Goal: Transaction & Acquisition: Obtain resource

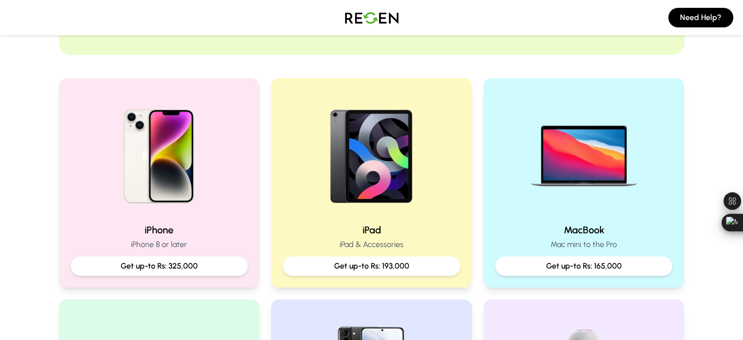
scroll to position [195, 0]
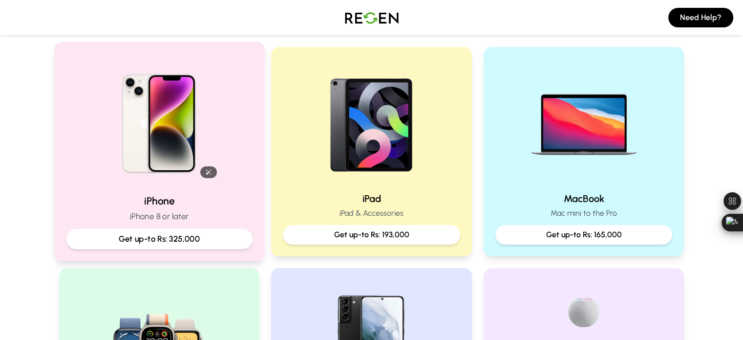
click at [203, 131] on img at bounding box center [158, 119] width 131 height 131
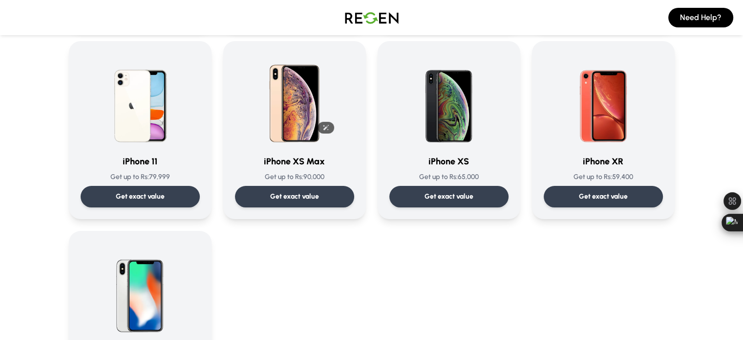
scroll to position [1026, 0]
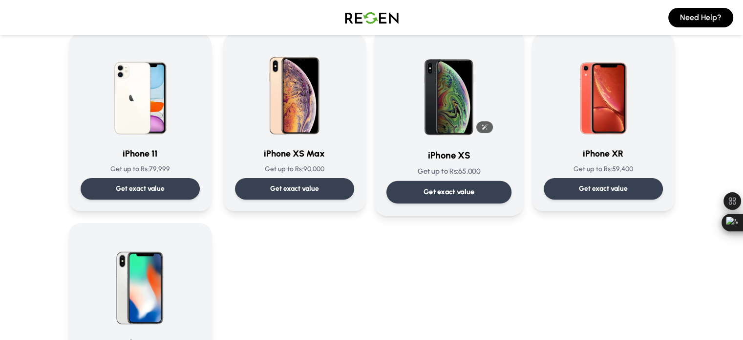
click at [476, 101] on img at bounding box center [449, 90] width 99 height 99
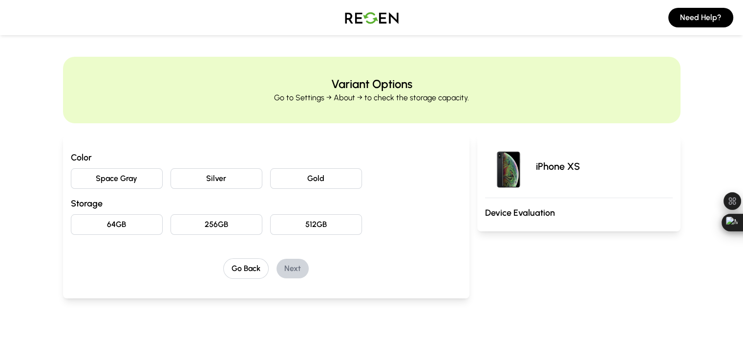
scroll to position [49, 0]
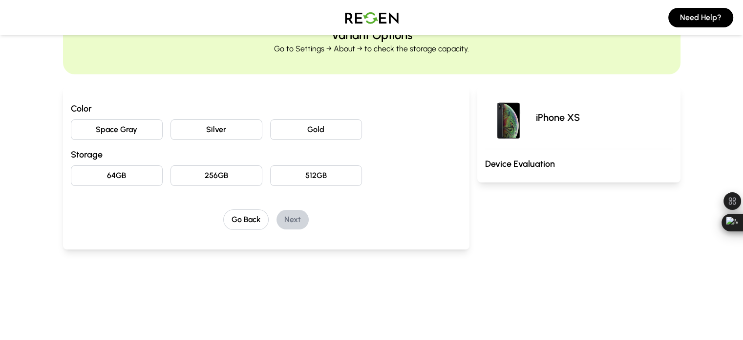
click at [90, 128] on button "Space Gray" at bounding box center [117, 129] width 92 height 21
click at [88, 179] on button "64GB" at bounding box center [117, 175] width 92 height 21
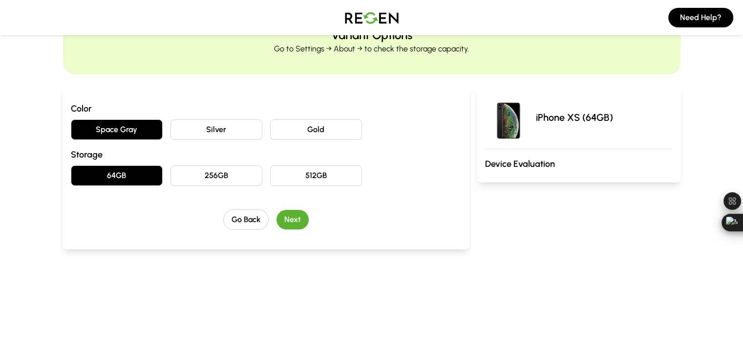
click at [281, 222] on button "Next" at bounding box center [293, 220] width 32 height 20
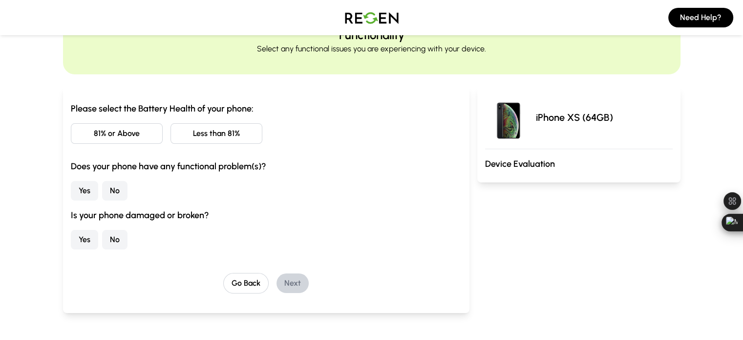
click at [227, 138] on button "Less than 81%" at bounding box center [217, 133] width 92 height 21
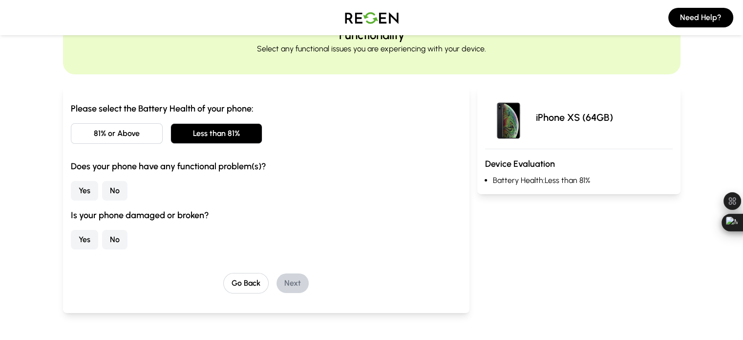
click at [102, 189] on button "No" at bounding box center [114, 191] width 25 height 20
click at [102, 237] on button "No" at bounding box center [114, 240] width 25 height 20
click at [277, 282] on button "Next" at bounding box center [293, 283] width 32 height 20
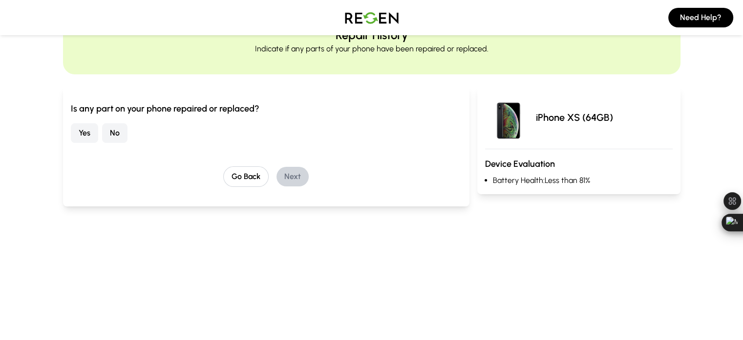
click at [102, 136] on button "No" at bounding box center [114, 133] width 25 height 20
click at [282, 176] on button "Next" at bounding box center [293, 177] width 32 height 20
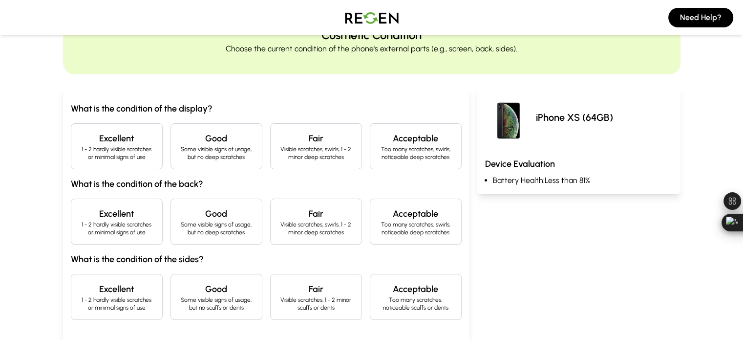
scroll to position [98, 0]
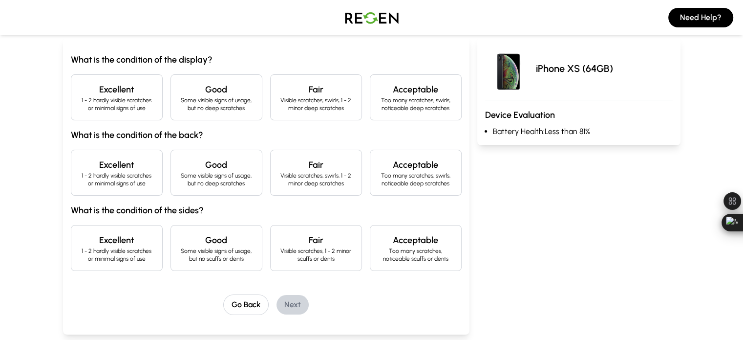
click at [88, 102] on p "1 - 2 hardly visible scratches or minimal signs of use" at bounding box center [116, 104] width 75 height 16
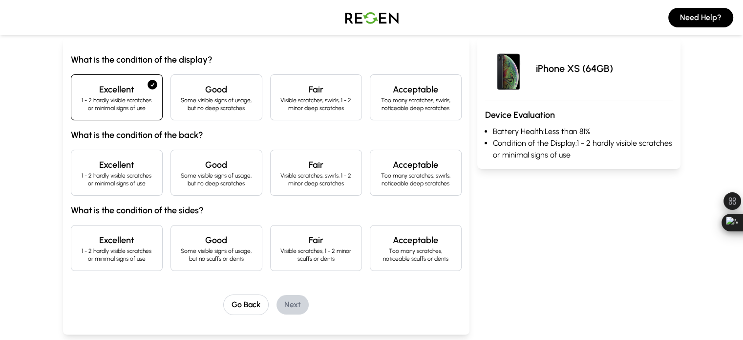
click at [99, 162] on h4 "Excellent" at bounding box center [116, 165] width 75 height 14
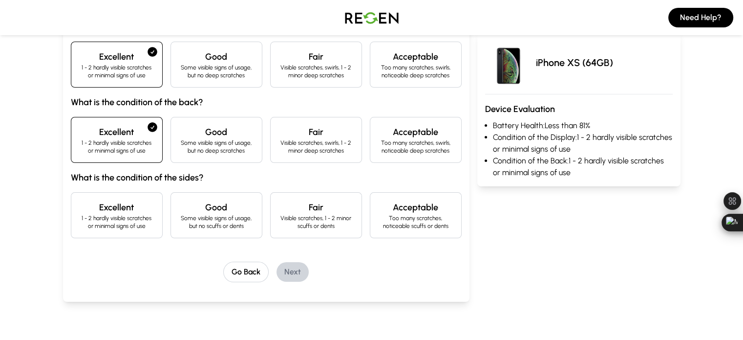
scroll to position [147, 0]
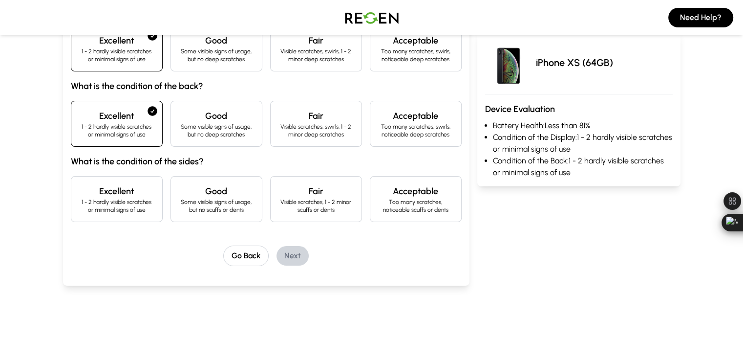
click at [100, 193] on h4 "Excellent" at bounding box center [116, 191] width 75 height 14
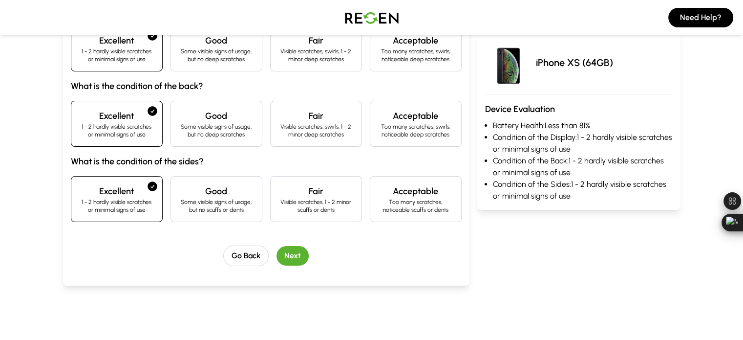
click at [280, 255] on button "Next" at bounding box center [293, 256] width 32 height 20
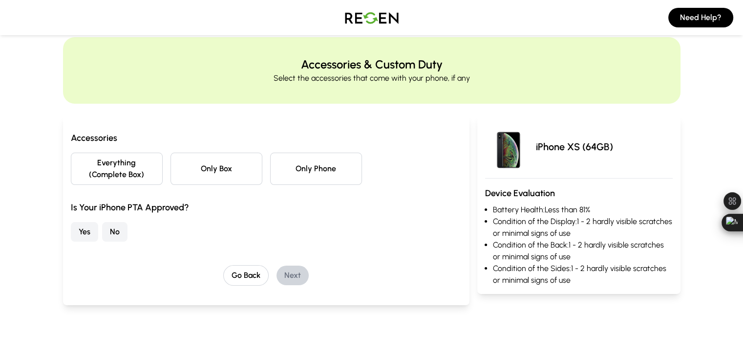
scroll to position [0, 0]
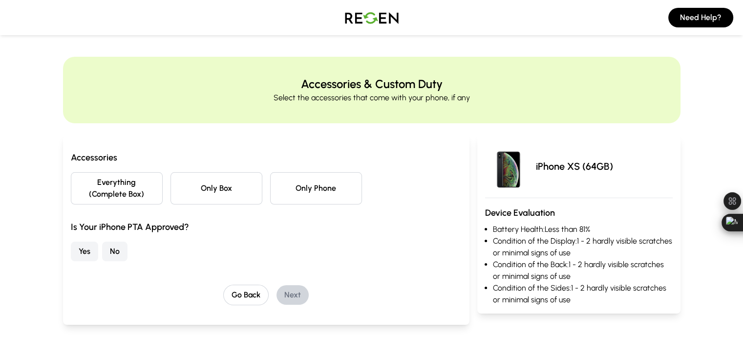
click at [306, 178] on button "Only Phone" at bounding box center [316, 188] width 92 height 32
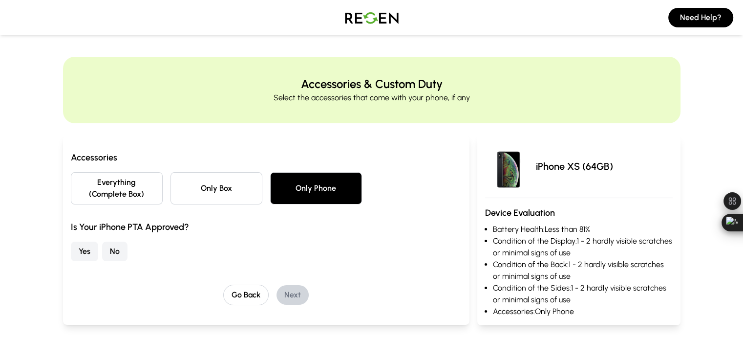
click at [71, 241] on button "Yes" at bounding box center [84, 251] width 27 height 20
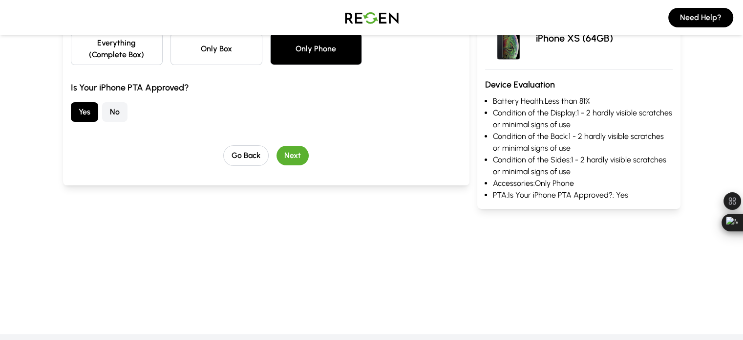
scroll to position [147, 0]
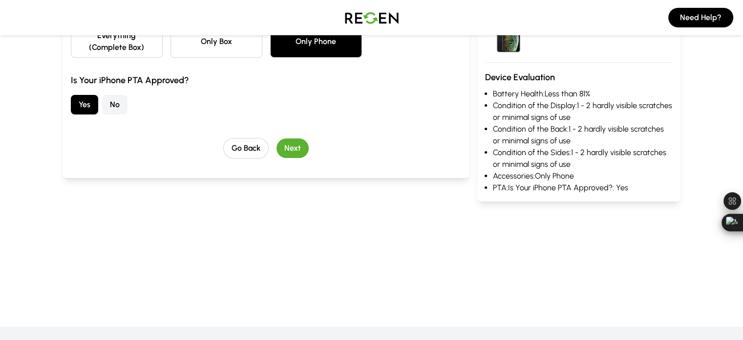
click at [277, 138] on button "Next" at bounding box center [293, 148] width 32 height 20
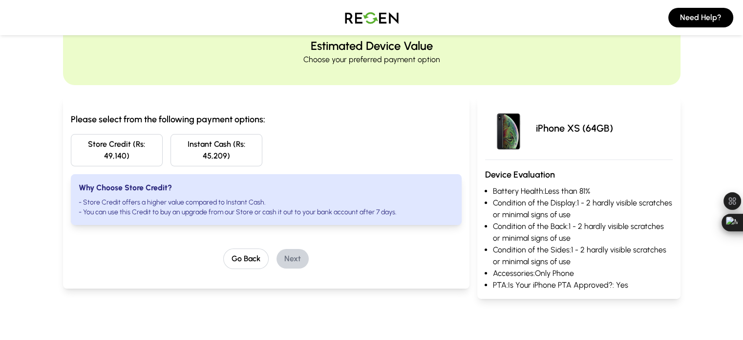
scroll to position [98, 0]
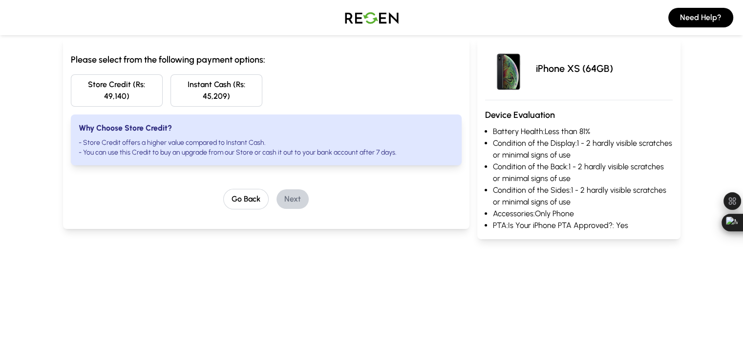
click at [95, 86] on button "Store Credit (Rs: 49,140)" at bounding box center [117, 90] width 92 height 32
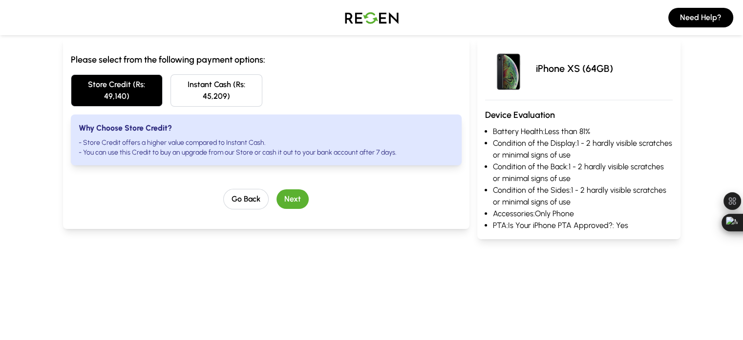
click at [182, 86] on button "Instant Cash (Rs: 45,209)" at bounding box center [217, 90] width 92 height 32
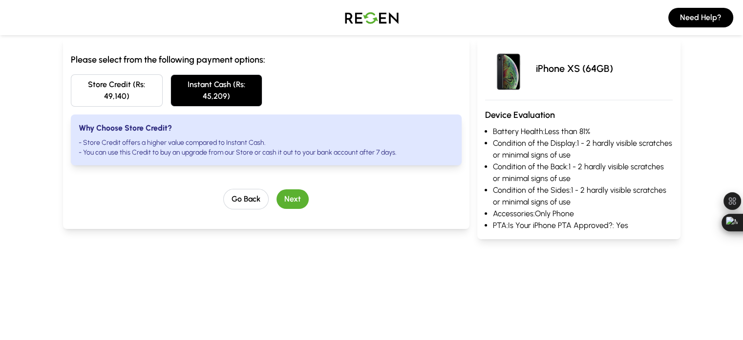
click at [278, 194] on button "Next" at bounding box center [293, 199] width 32 height 20
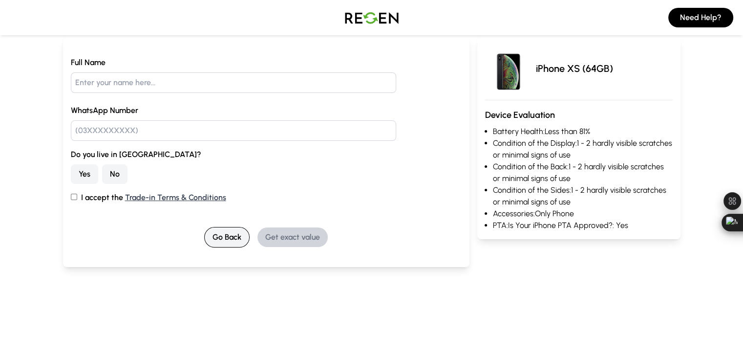
click at [217, 234] on button "Go Back" at bounding box center [226, 237] width 45 height 21
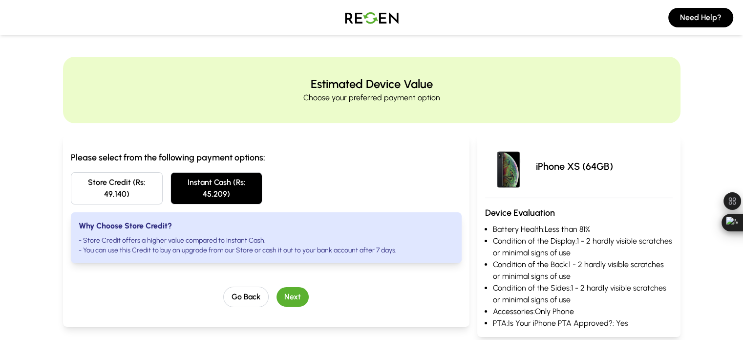
scroll to position [0, 0]
click at [99, 183] on button "Store Credit (Rs: 49,140)" at bounding box center [117, 188] width 92 height 32
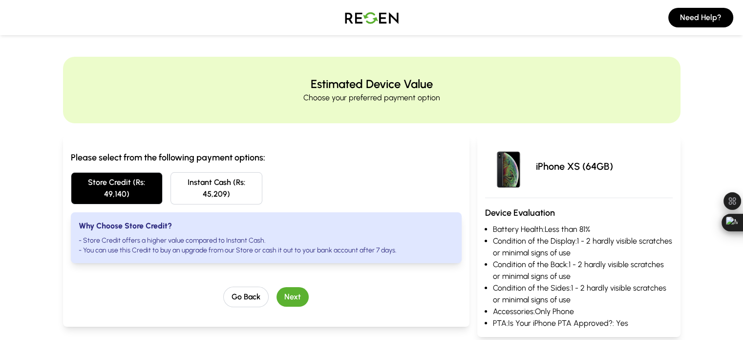
click at [280, 287] on button "Next" at bounding box center [293, 297] width 32 height 20
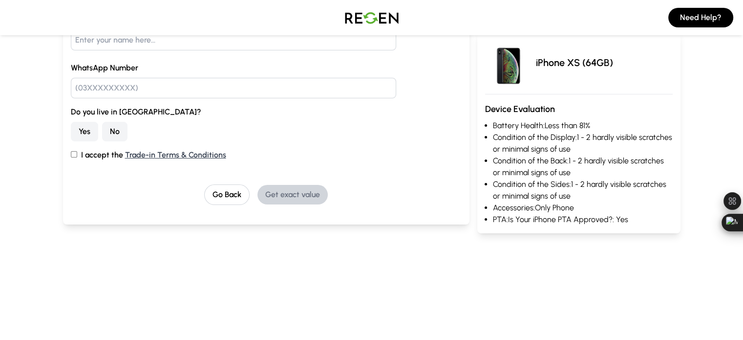
scroll to position [147, 0]
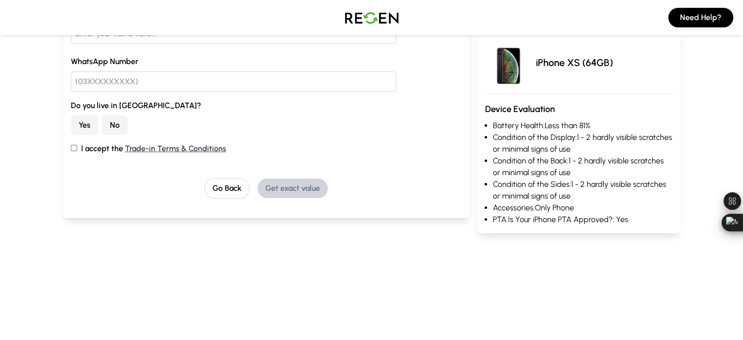
click at [395, 121] on div "Yes No" at bounding box center [266, 125] width 391 height 20
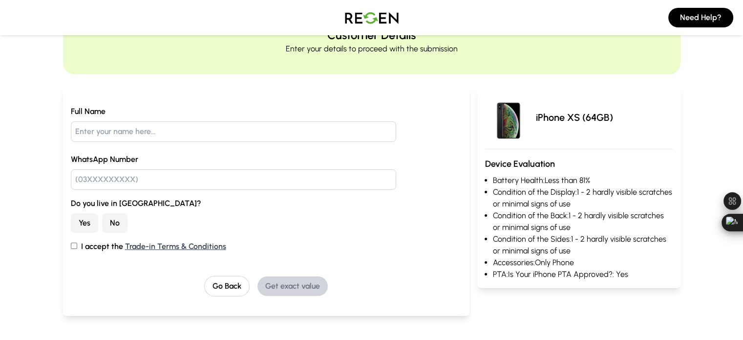
scroll to position [98, 0]
